Goal: Task Accomplishment & Management: Use online tool/utility

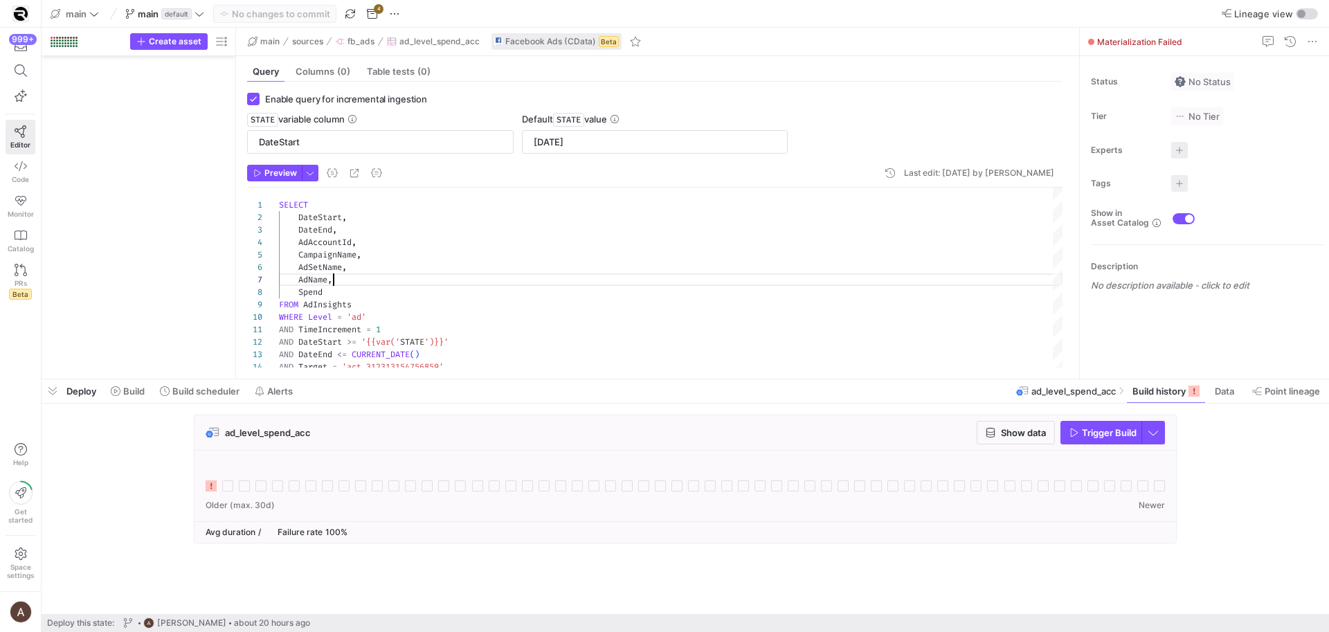
scroll to position [75, 55]
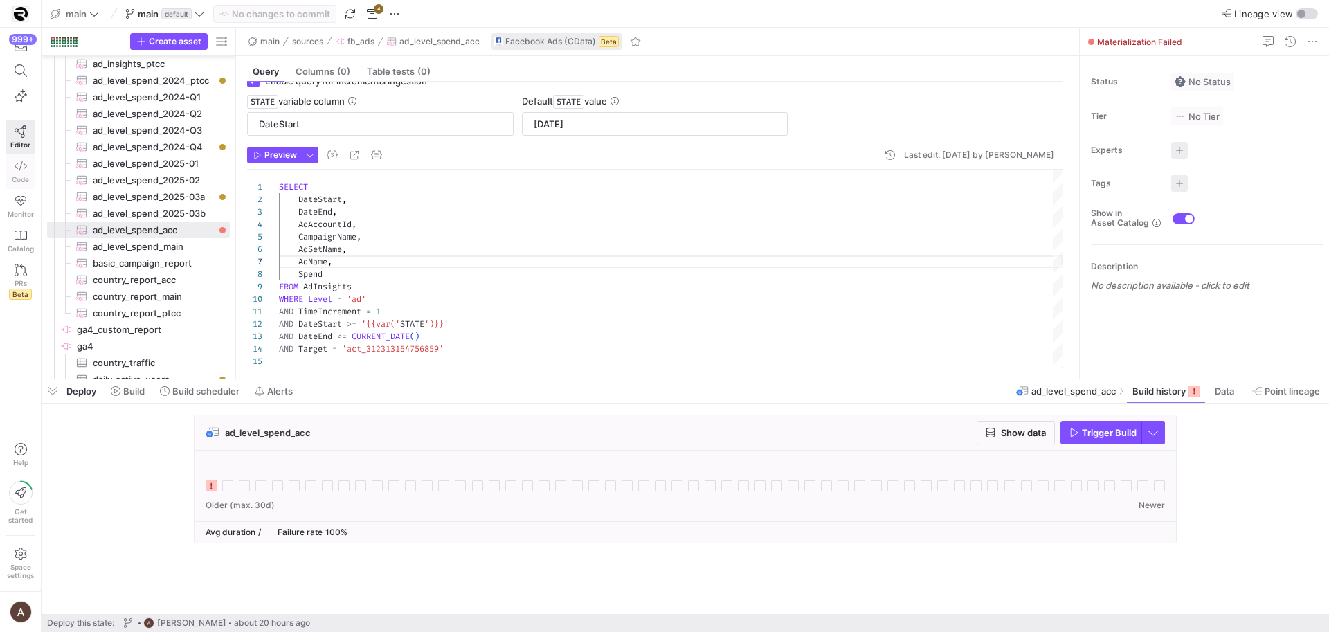
click at [19, 156] on link "Code" at bounding box center [21, 171] width 30 height 35
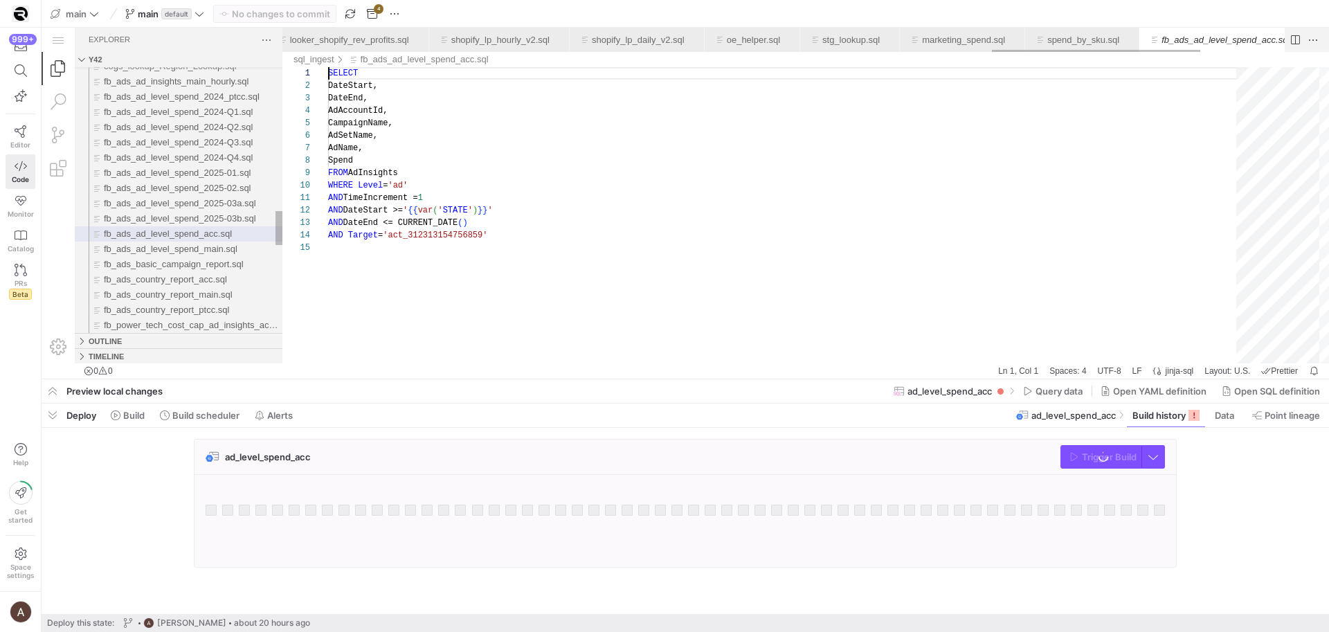
scroll to position [0, 3400]
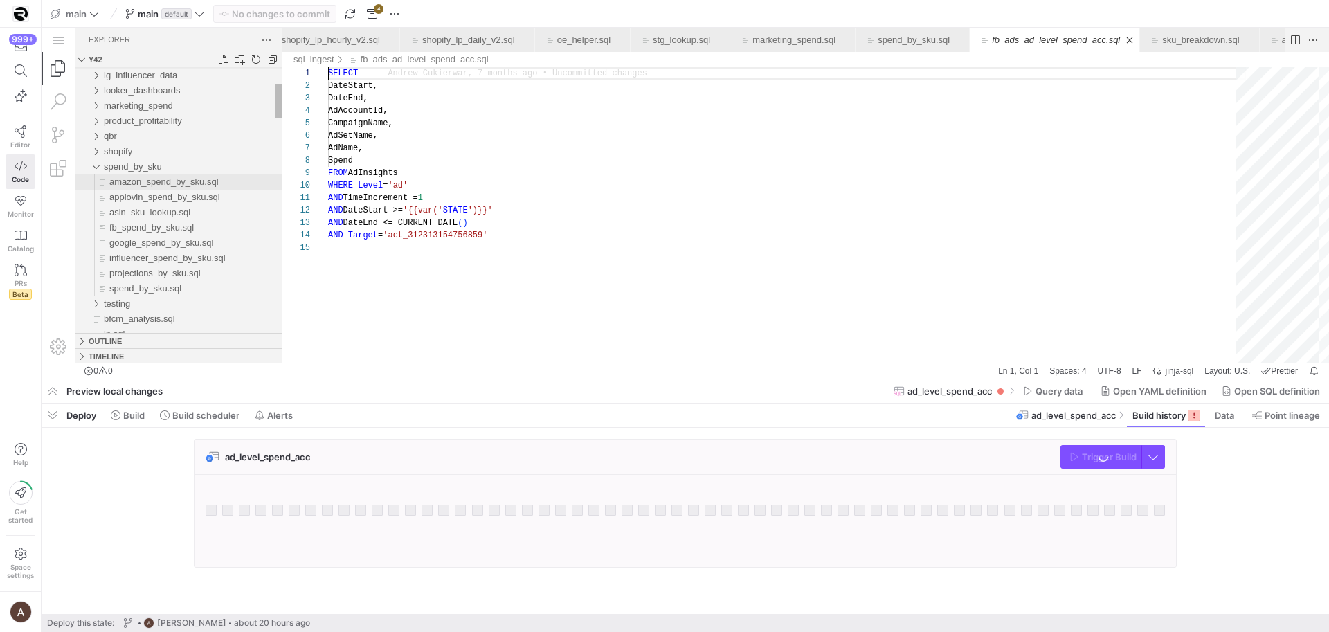
click at [116, 186] on span "amazon_spend_by_sku.sql" at bounding box center [163, 182] width 109 height 10
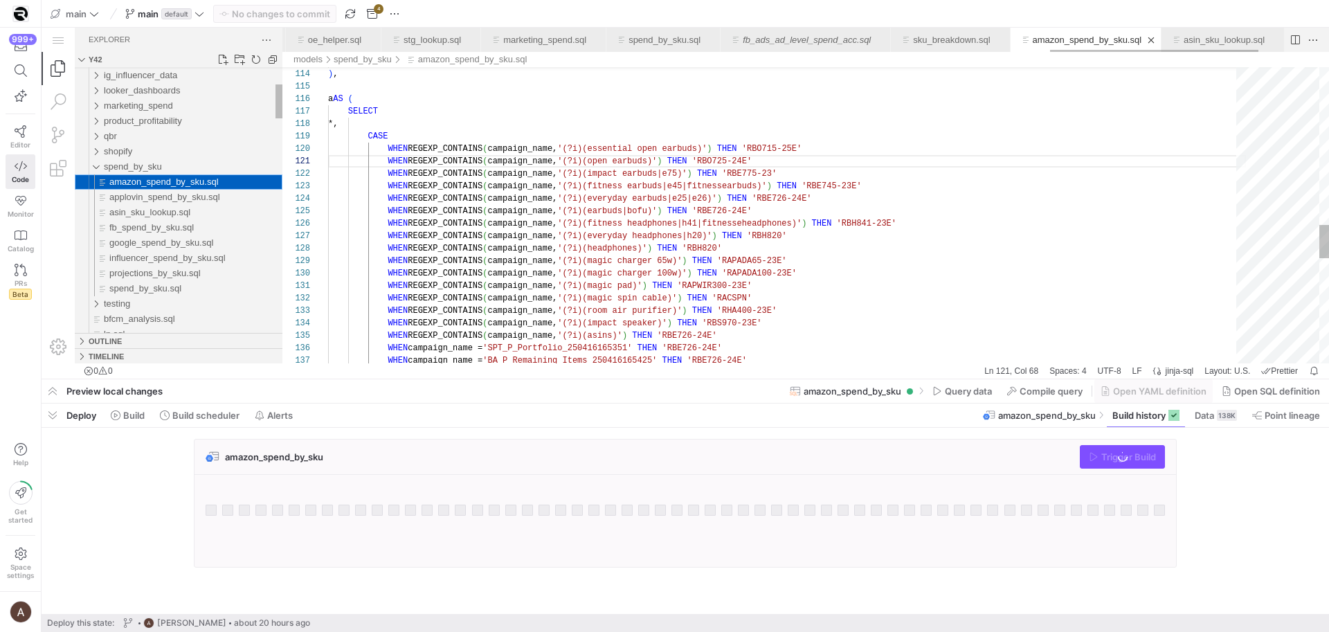
scroll to position [62, 335]
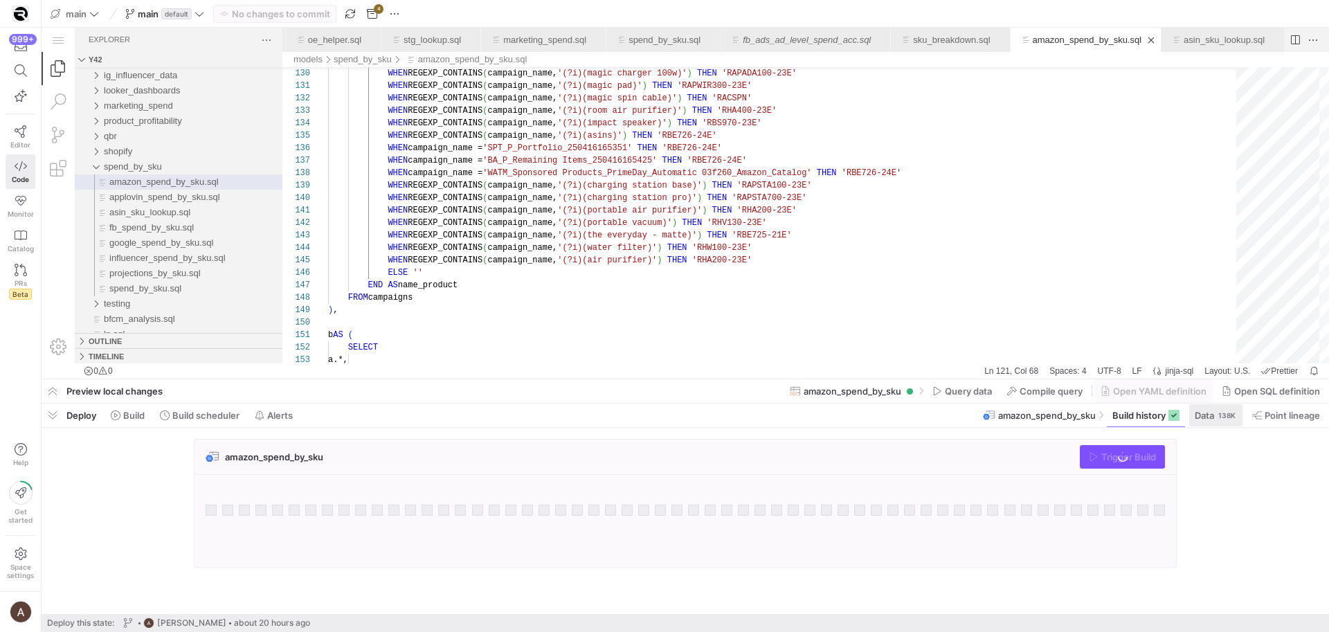
click at [1224, 425] on div "Deploy Build Build scheduler Alerts amazon_spend_by_sku Build history Data 138K…" at bounding box center [686, 509] width 1288 height 210
click at [1220, 418] on div "138K" at bounding box center [1227, 415] width 20 height 11
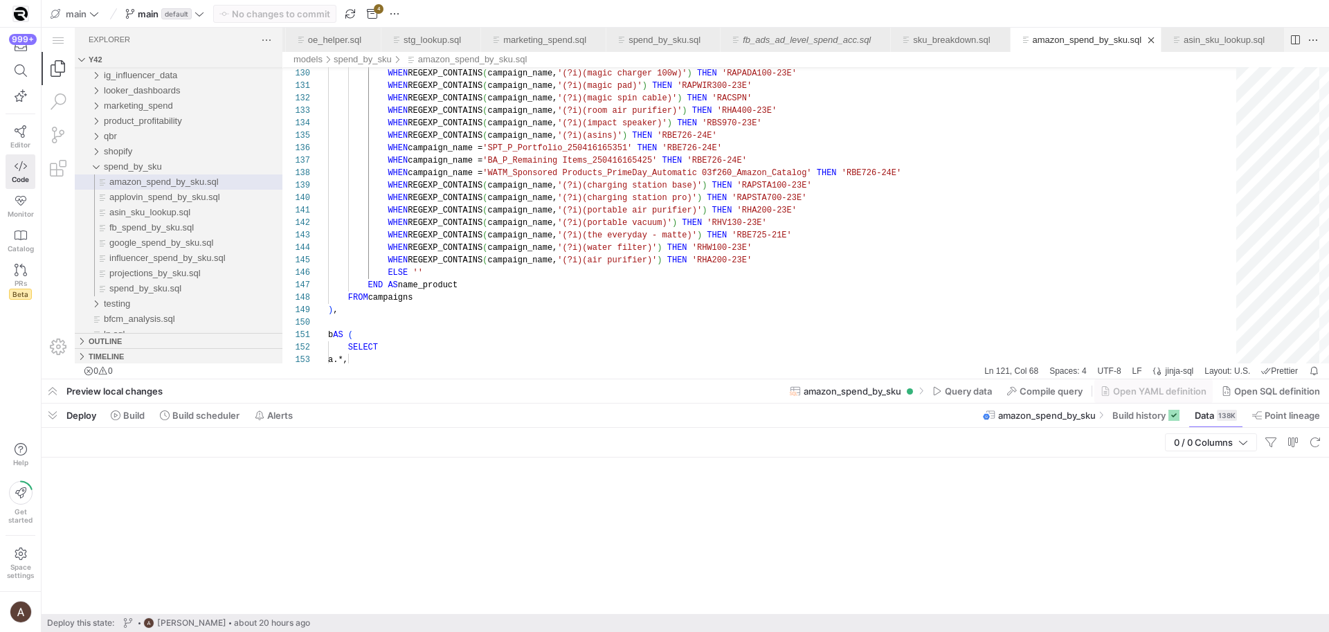
scroll to position [62, 439]
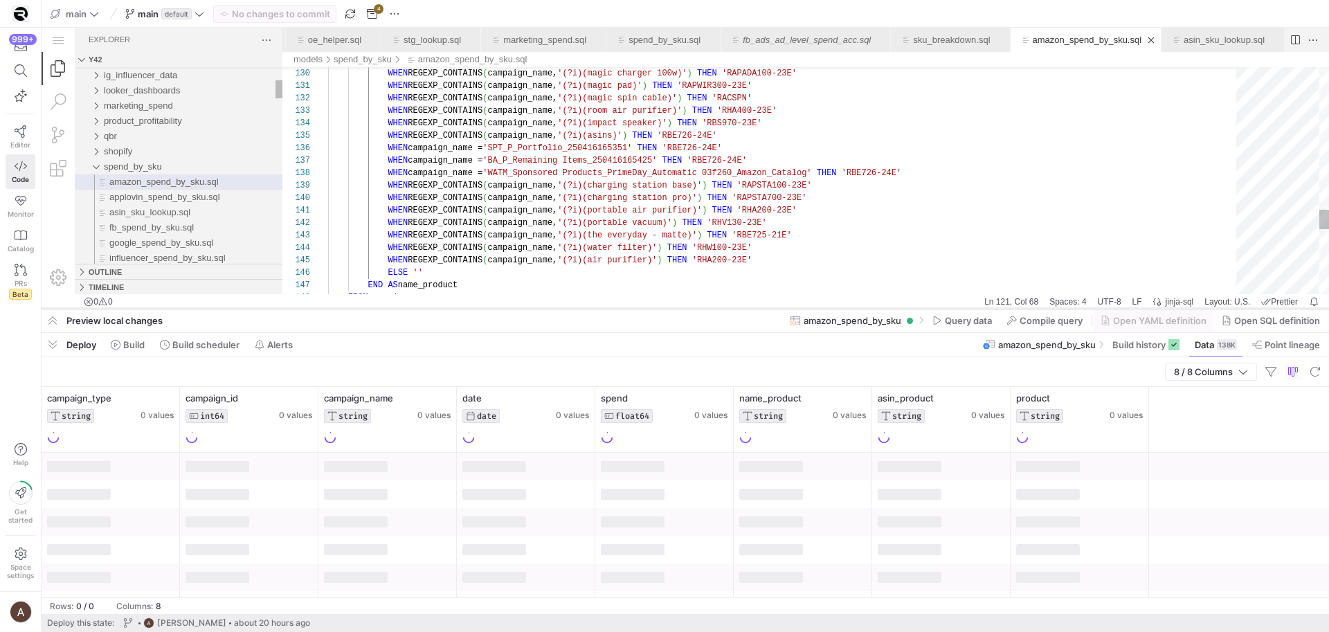
drag, startPoint x: 586, startPoint y: 379, endPoint x: 563, endPoint y: 305, distance: 77.7
click at [563, 306] on div at bounding box center [686, 309] width 1288 height 6
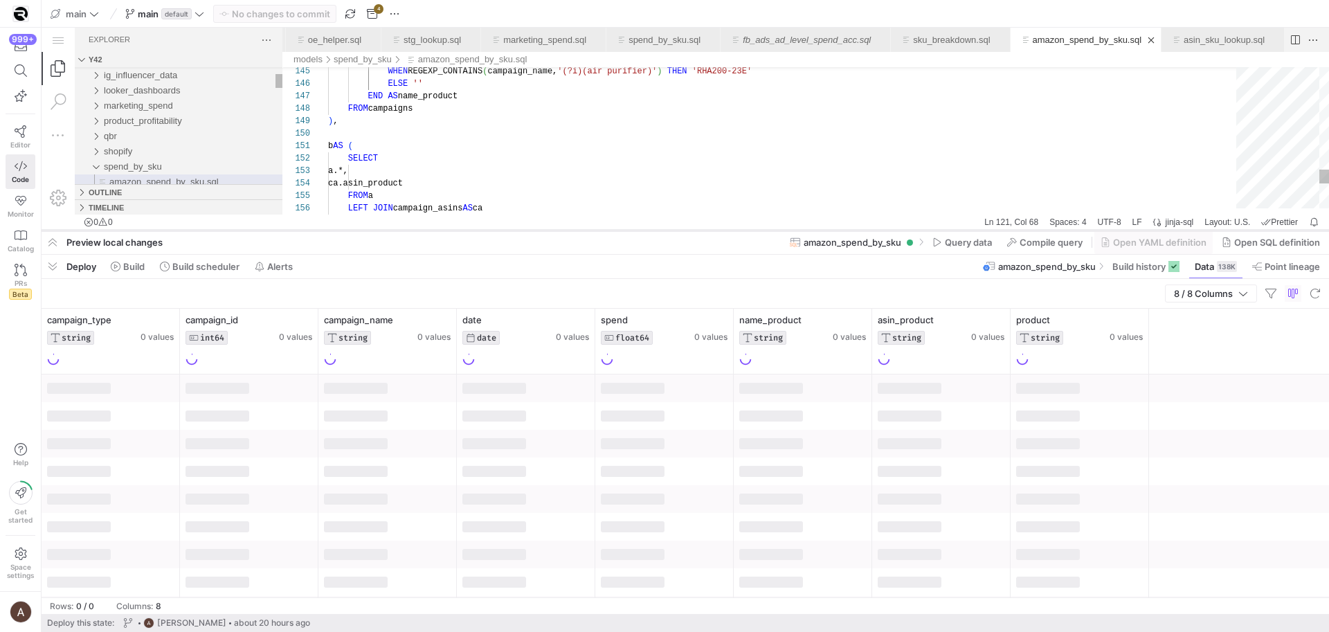
drag, startPoint x: 483, startPoint y: 307, endPoint x: 499, endPoint y: 228, distance: 79.8
click at [498, 231] on div at bounding box center [686, 231] width 1288 height 6
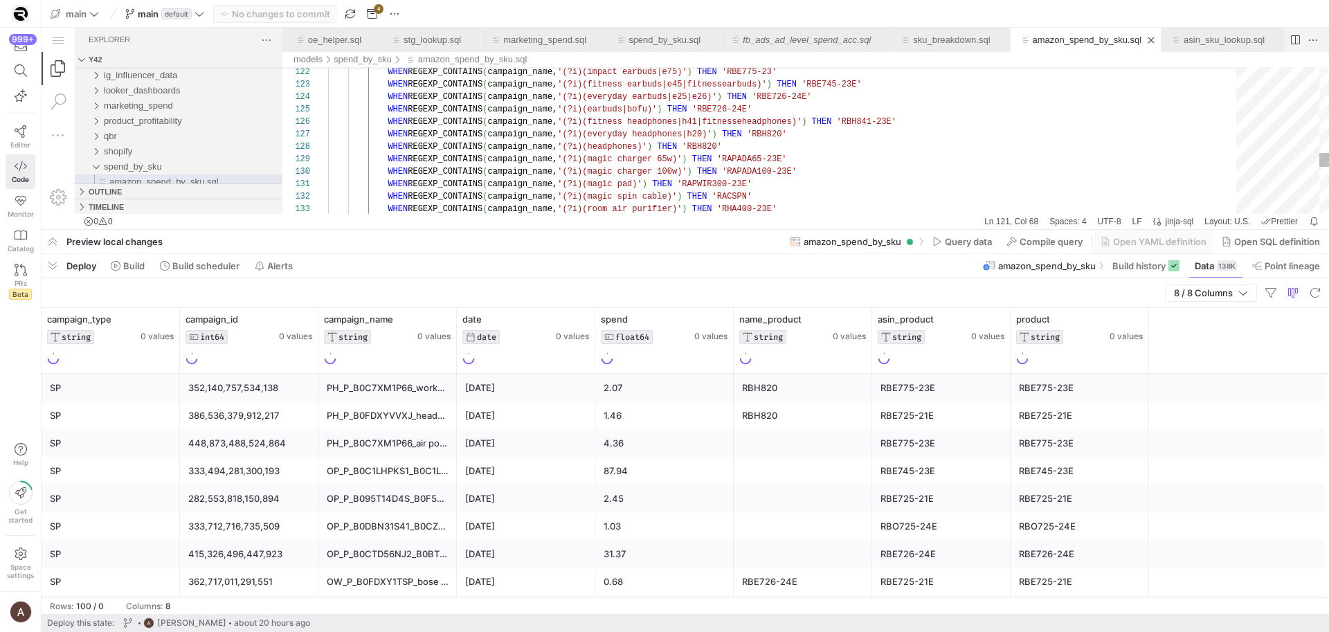
scroll to position [0, 335]
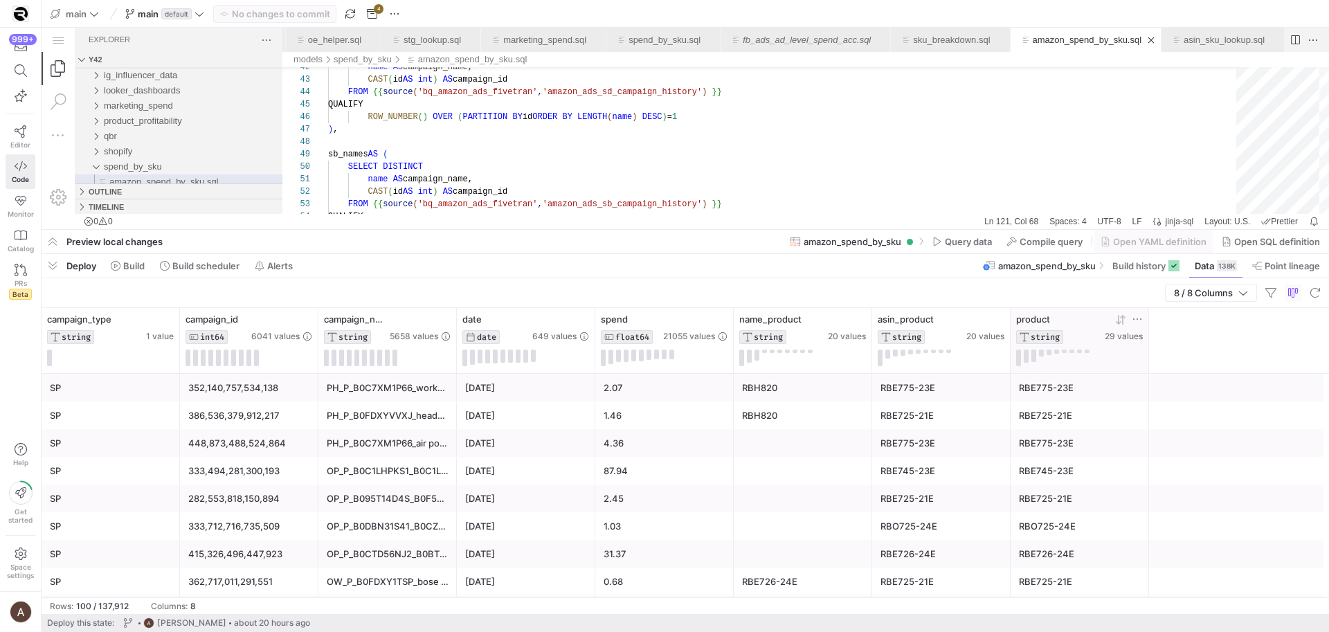
click at [1136, 321] on icon at bounding box center [1137, 319] width 11 height 11
click at [1266, 403] on div "Reset Apply" at bounding box center [1202, 393] width 151 height 29
click at [1262, 398] on button "Apply" at bounding box center [1251, 394] width 42 height 18
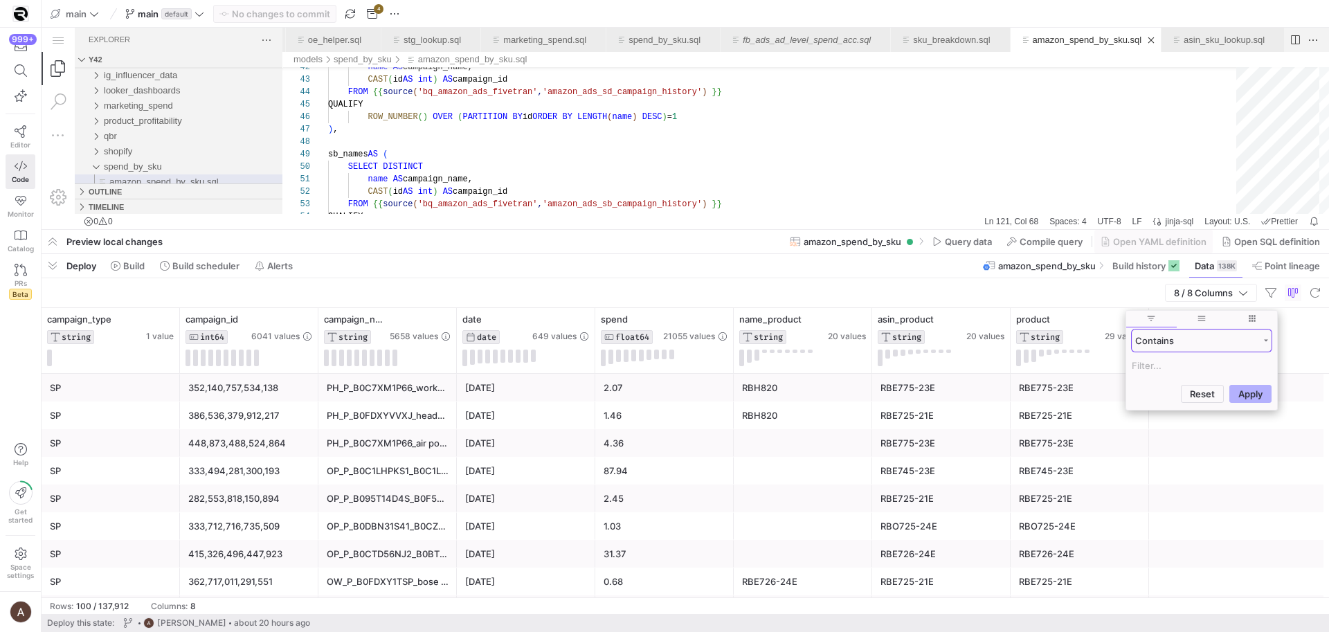
click at [1199, 346] on div "Contains" at bounding box center [1202, 341] width 140 height 22
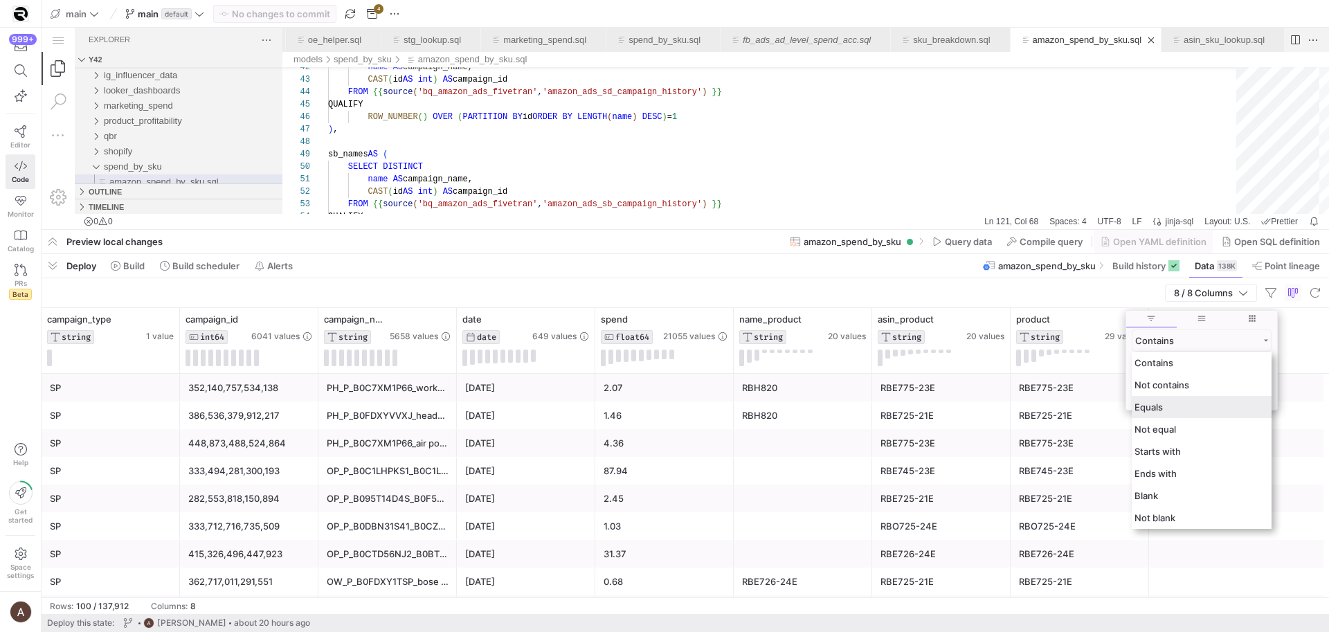
click at [1194, 406] on div "Equals" at bounding box center [1202, 407] width 140 height 22
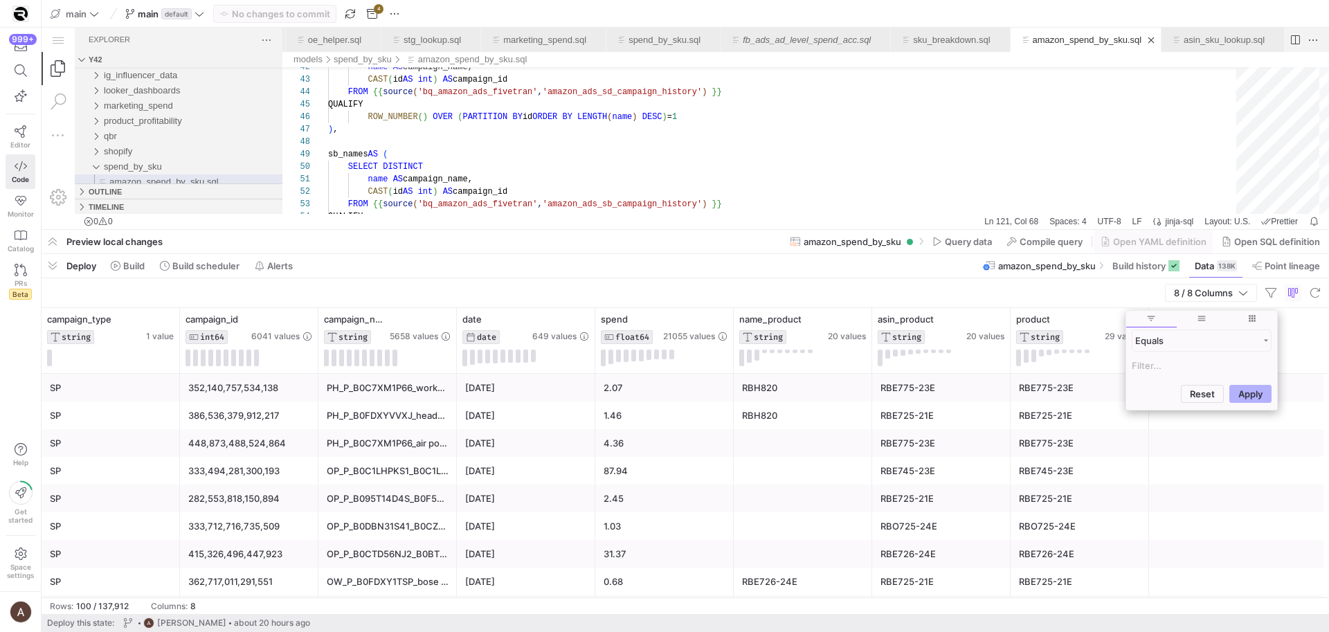
click at [1173, 370] on input "Filter Value" at bounding box center [1202, 365] width 140 height 17
type input """"
click at [1230, 452] on button "Apply" at bounding box center [1251, 461] width 42 height 18
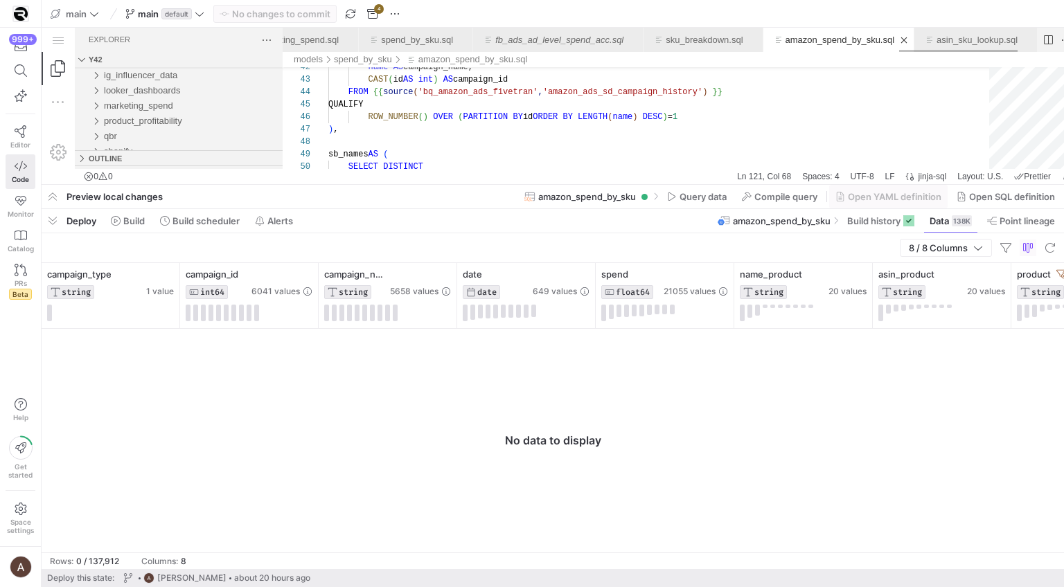
scroll to position [0, 3944]
click at [54, 217] on span "button" at bounding box center [53, 221] width 22 height 24
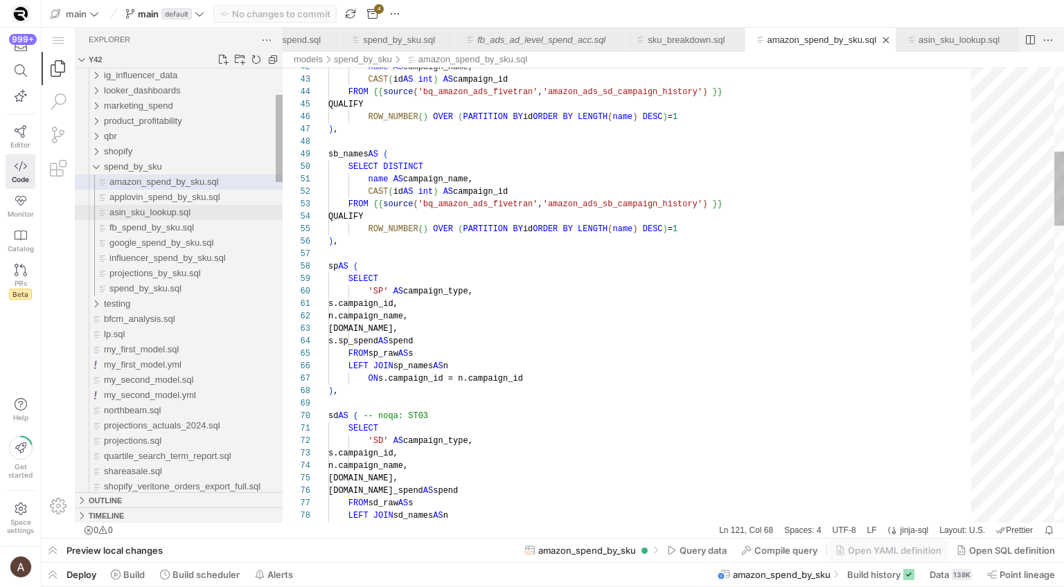
scroll to position [0, 334]
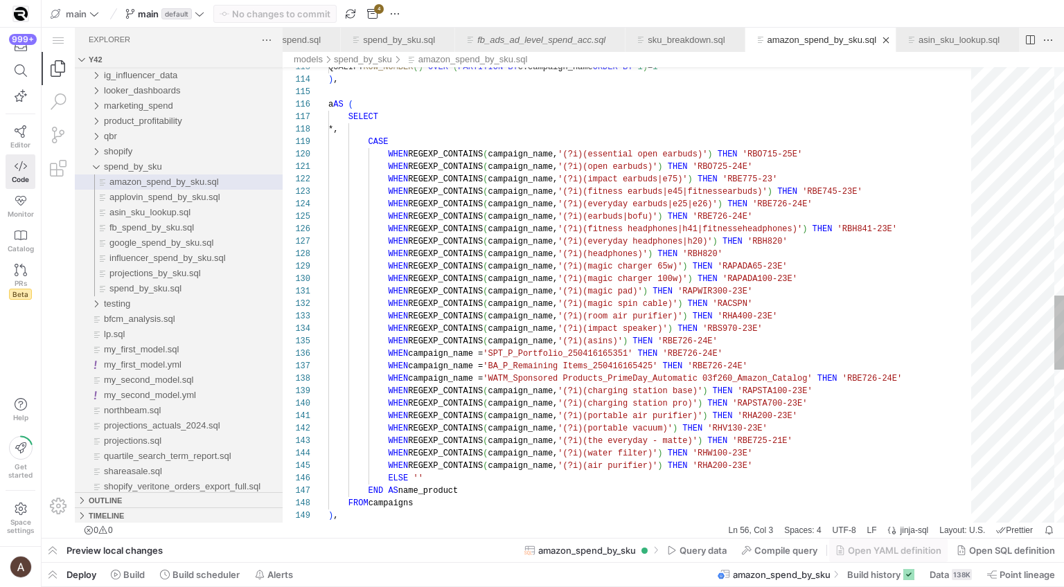
click at [659, 165] on div "a AS ( SELECT *, CASE WHEN REGEXP_CONTAINS ( campaign_name, '(?i)(essential ope…" at bounding box center [654, 64] width 652 height 2799
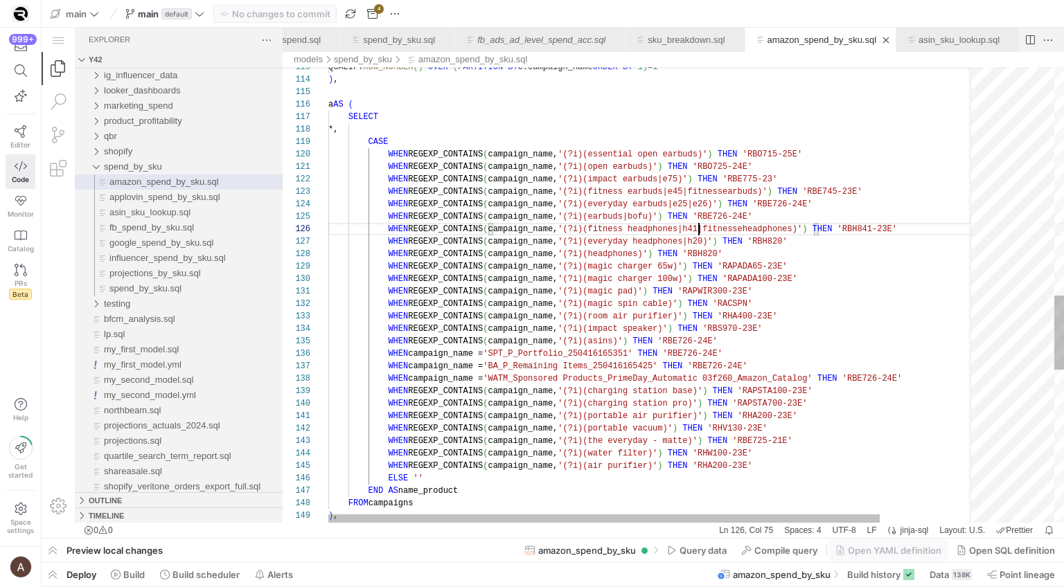
scroll to position [62, 370]
click at [698, 223] on div "a AS ( SELECT *, CASE WHEN REGEXP_CONTAINS ( campaign_name, '(?i)(essential ope…" at bounding box center [708, 64] width 760 height 2799
click at [830, 181] on div "a AS ( SELECT *, CASE WHEN REGEXP_CONTAINS ( campaign_name, '(?i)(essential ope…" at bounding box center [780, 64] width 904 height 2799
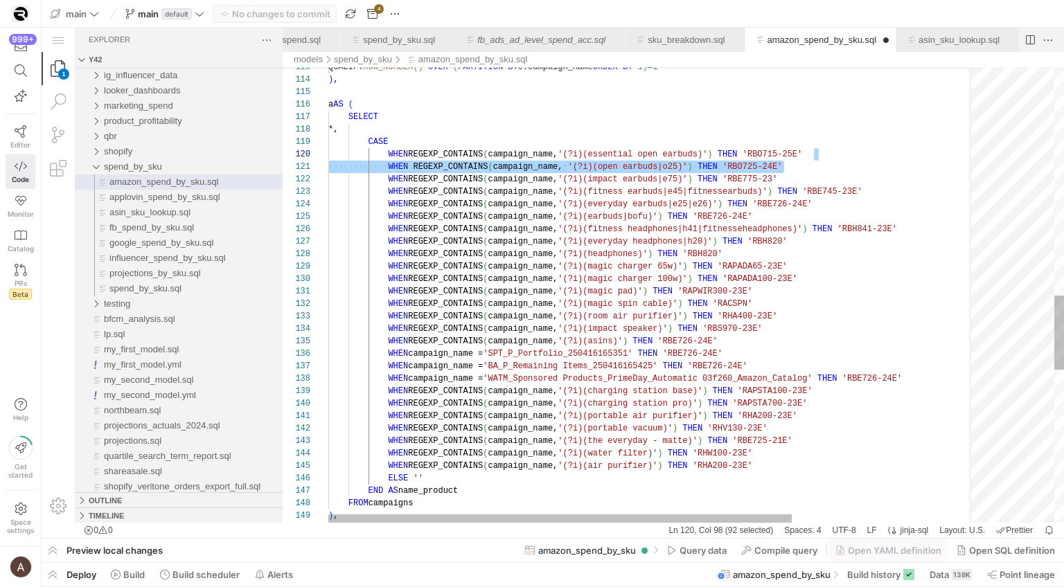
scroll to position [0, 456]
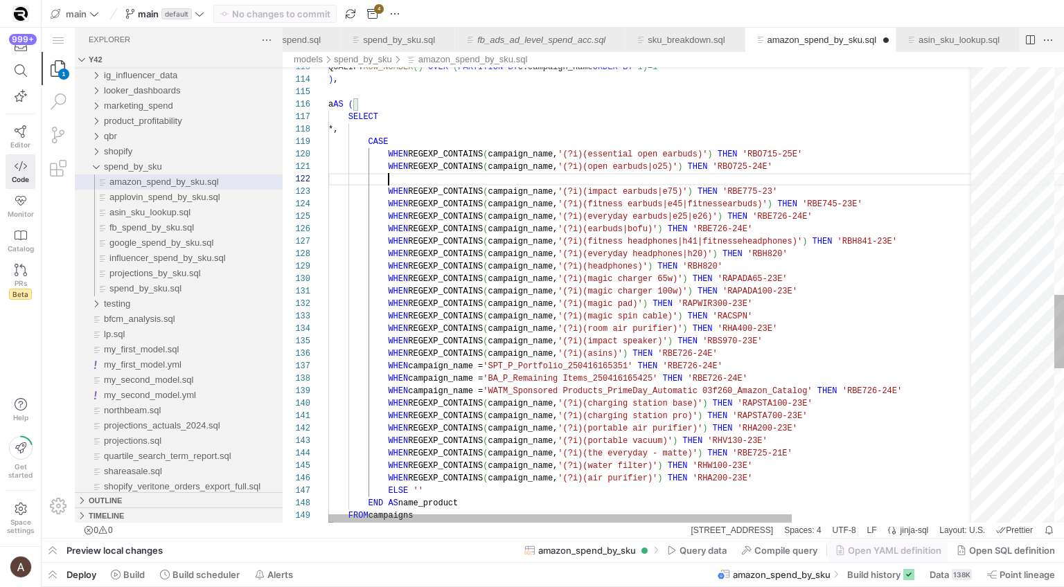
paste textarea "WHEN REGEXP_CONTAINS(campaign_name, '(?i)(open earbuds|o25)') THEN 'RBO725-24E'"
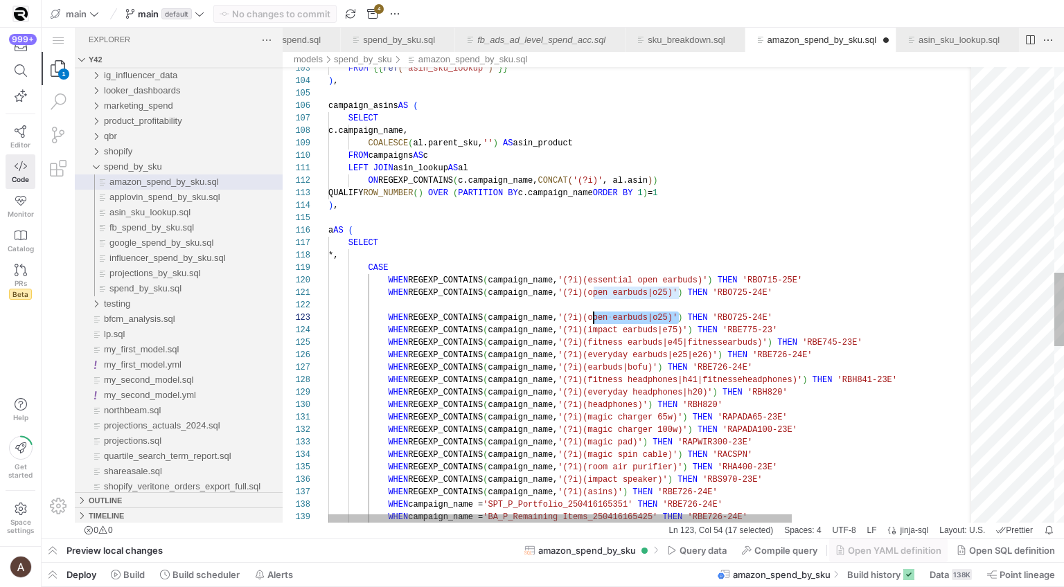
scroll to position [25, 270]
drag, startPoint x: 676, startPoint y: 315, endPoint x: 598, endPoint y: 317, distance: 77.6
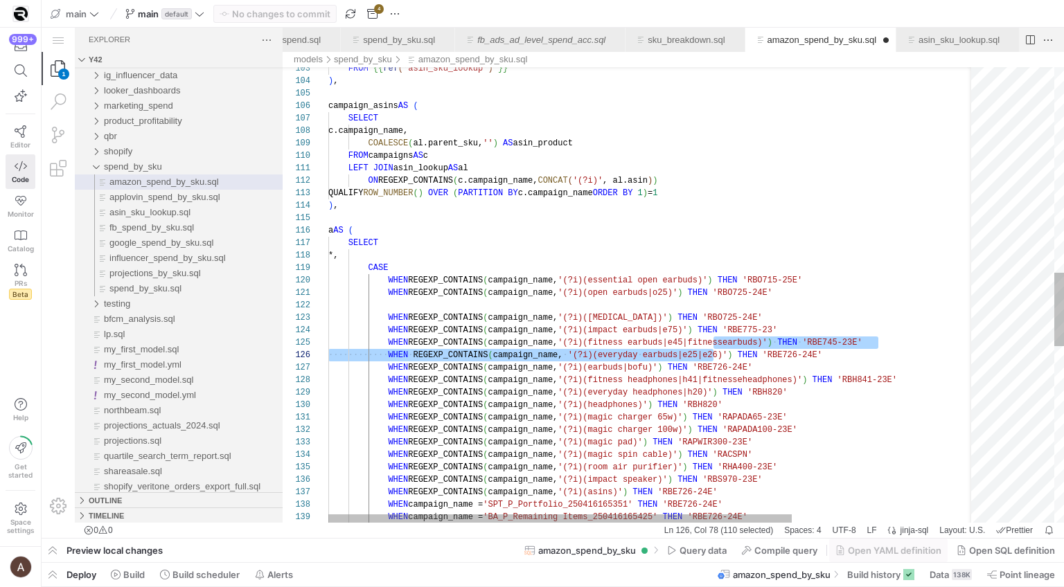
click at [728, 316] on div "WHEN REGEXP_CONTAINS ( campaign_name, '(?i)(fitness headphones|h41|fitnessehead…" at bounding box center [780, 203] width 904 height 2824
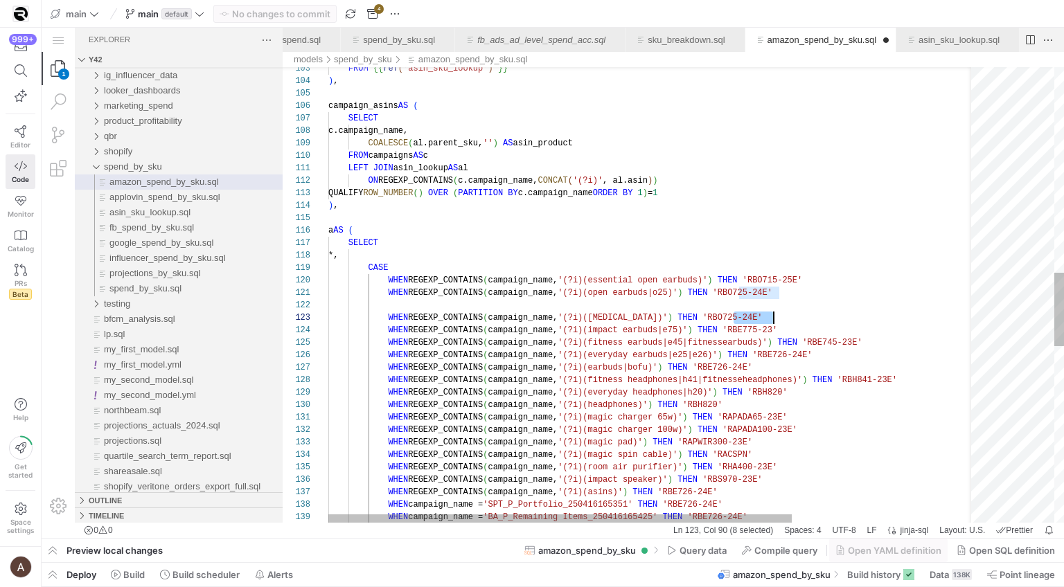
drag, startPoint x: 734, startPoint y: 316, endPoint x: 771, endPoint y: 319, distance: 37.4
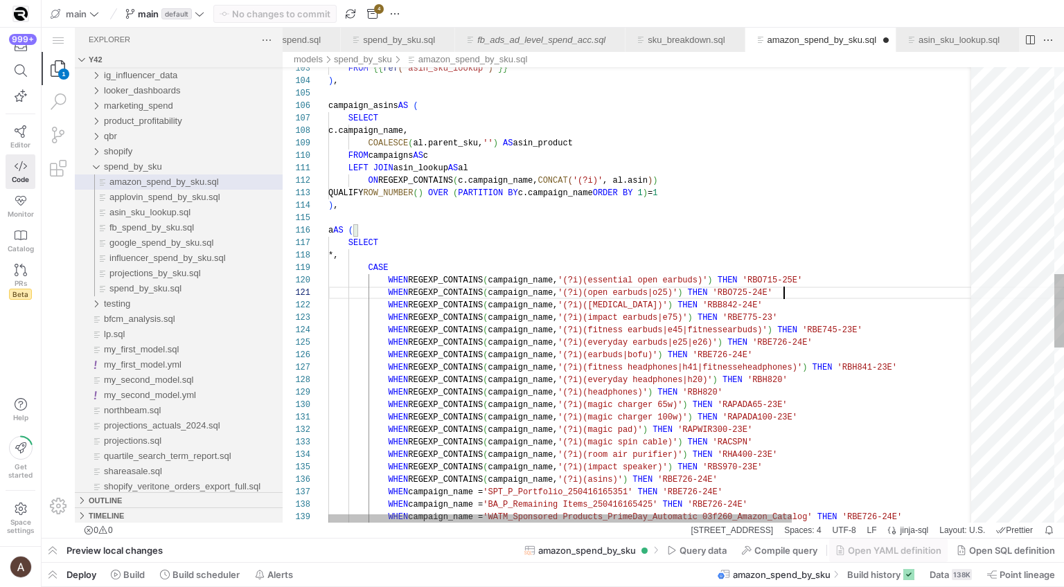
scroll to position [112, 445]
click at [773, 283] on div "WHEN REGEXP_CONTAINS ( campaign_name, '(?i)(fitness headphones|h41|fitnessehead…" at bounding box center [780, 196] width 904 height 2811
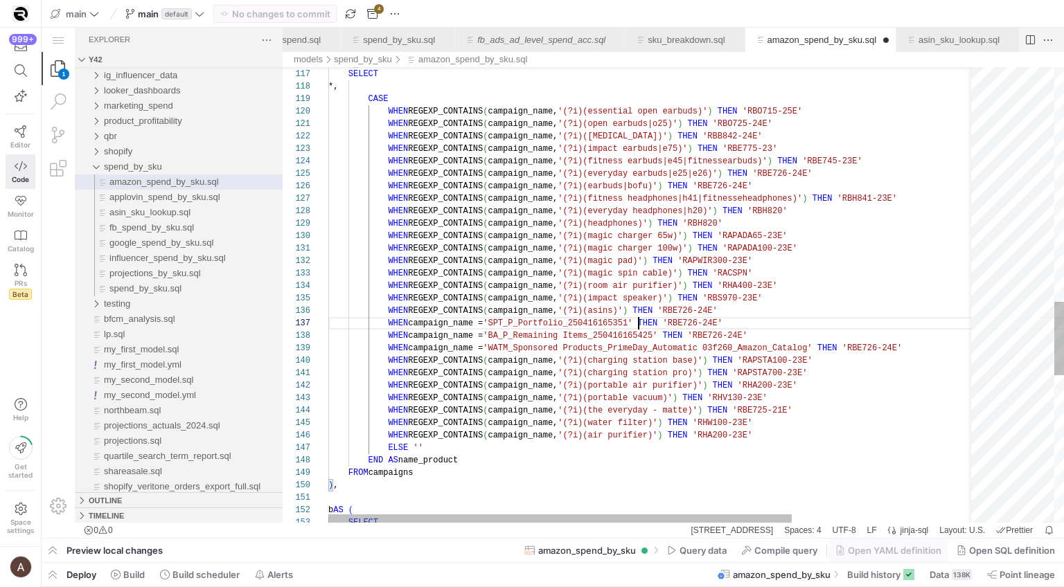
scroll to position [62, 310]
click at [639, 324] on div "WHEN REGEXP_CONTAINS ( campaign_name, '(?i)(fitness headphones|h41|fitnessehead…" at bounding box center [780, 27] width 904 height 2811
click at [656, 280] on div "WHEN REGEXP_CONTAINS ( campaign_name, '(?i)(fitness headphones|h41|fitnessehead…" at bounding box center [780, 27] width 904 height 2811
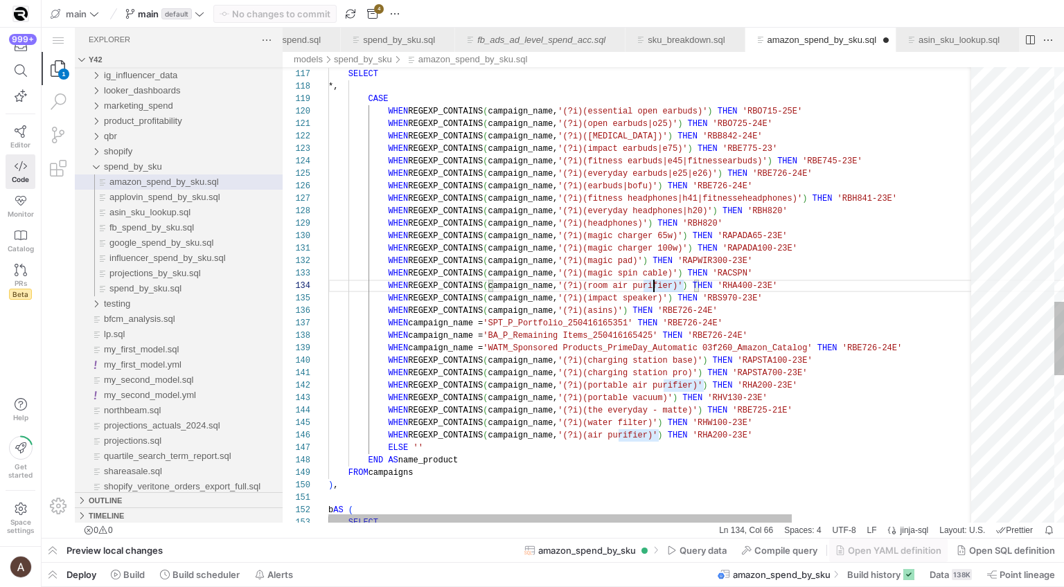
click at [625, 314] on div "WHEN REGEXP_CONTAINS ( campaign_name, '(?i)(fitness headphones|h41|fitnessehead…" at bounding box center [780, 27] width 904 height 2811
drag, startPoint x: 675, startPoint y: 269, endPoint x: 682, endPoint y: 271, distance: 7.1
click at [675, 269] on span "'(?i)(magic spin cable)'" at bounding box center [617, 274] width 120 height 10
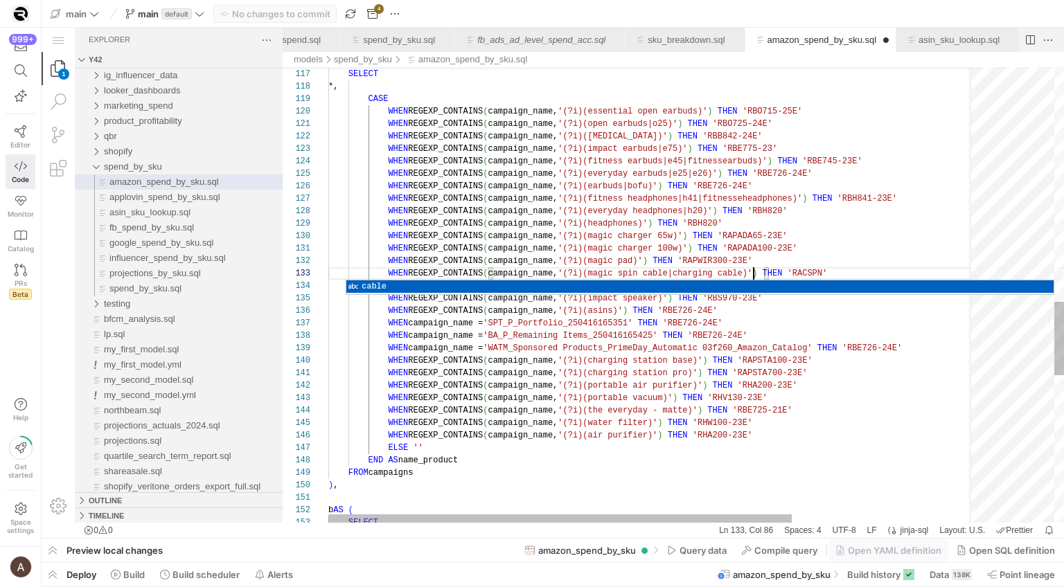
scroll to position [25, 425]
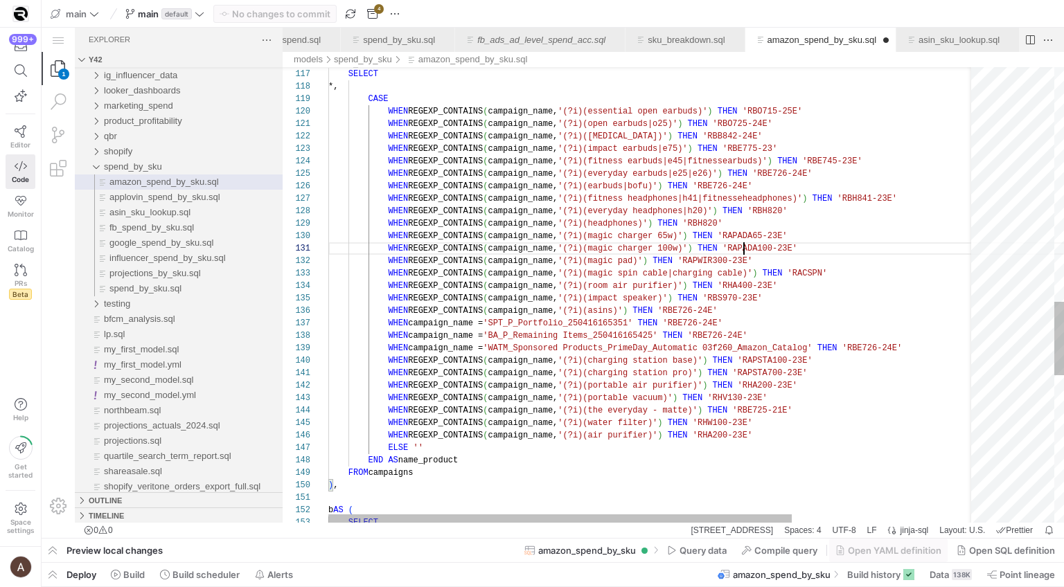
click at [742, 242] on div "WHEN REGEXP_CONTAINS ( campaign_name, '(?i)(fitness headphones|h41|fitnessehead…" at bounding box center [780, 27] width 904 height 2811
click at [573, 233] on div "WHEN REGEXP_CONTAINS ( campaign_name, '(?i)(fitness headphones|h41|fitnessehead…" at bounding box center [780, 27] width 904 height 2811
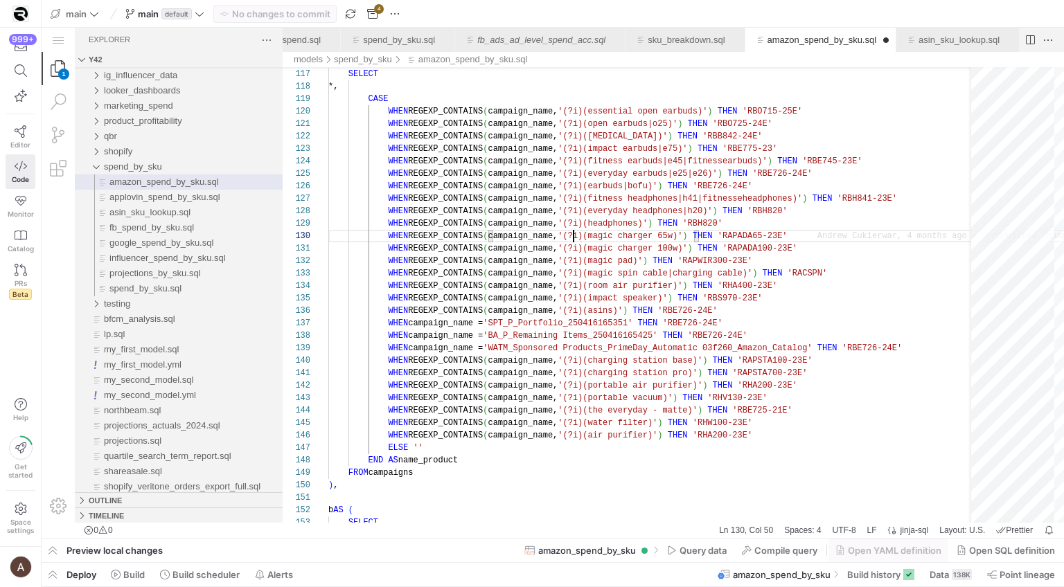
type textarea "S(campaign_name, '(?i)(everyday earbuds|e25|e26)') THEN 'RBE726-24E' WHEN REGEX…"
